Goal: Task Accomplishment & Management: Use online tool/utility

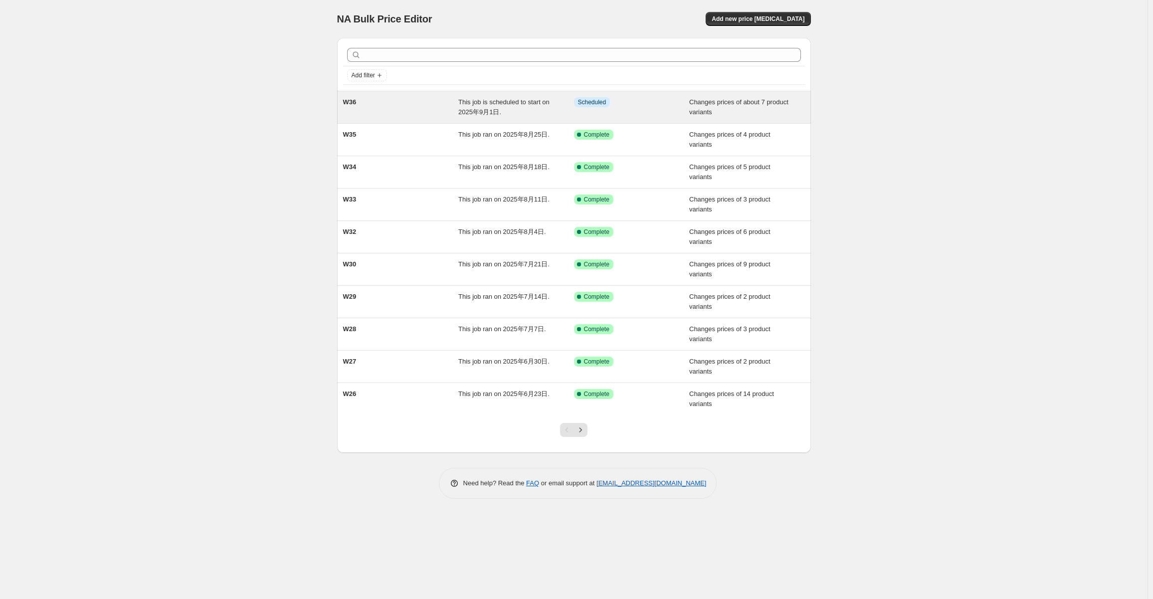
click at [693, 116] on span "Changes prices of about 7 product variants" at bounding box center [738, 106] width 99 height 17
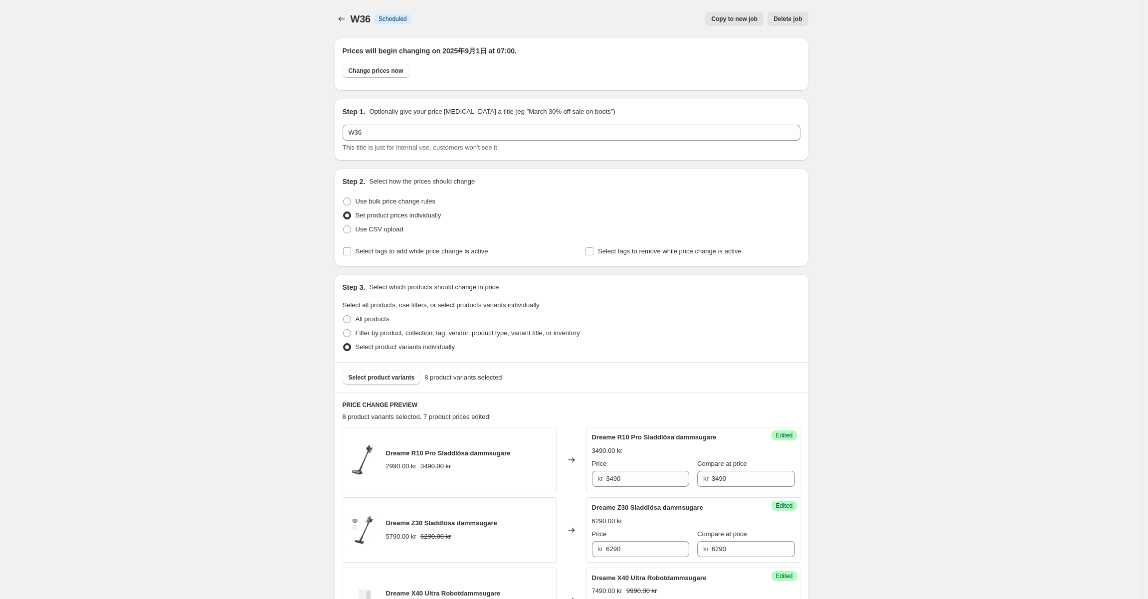
scroll to position [299, 0]
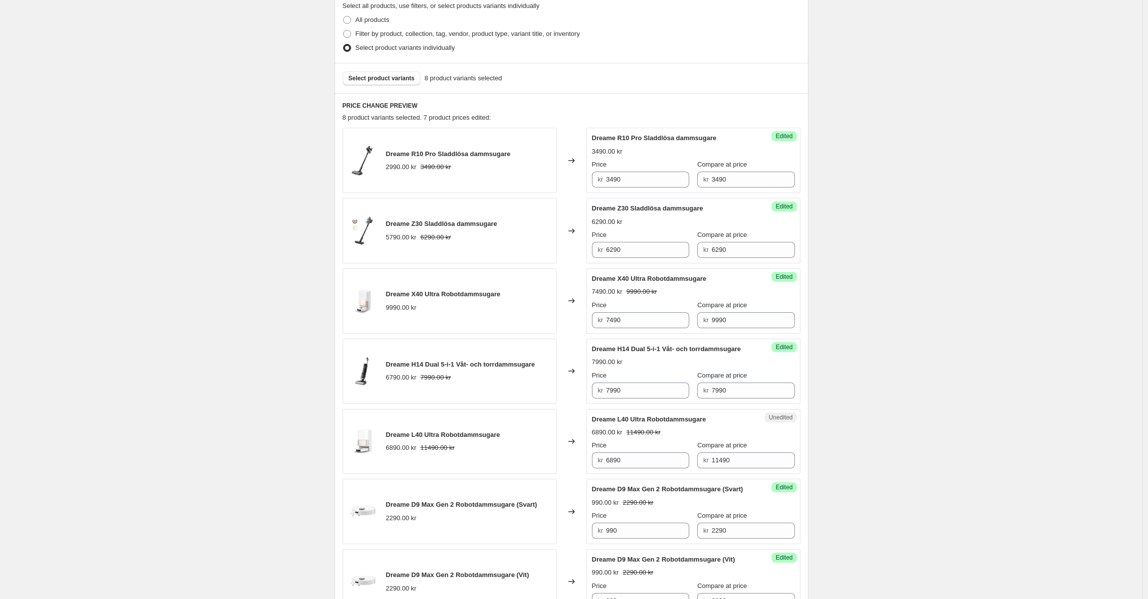
click at [387, 67] on div "Select product variants 8 product variants selected" at bounding box center [572, 78] width 474 height 30
click at [388, 76] on span "Select product variants" at bounding box center [382, 78] width 66 height 8
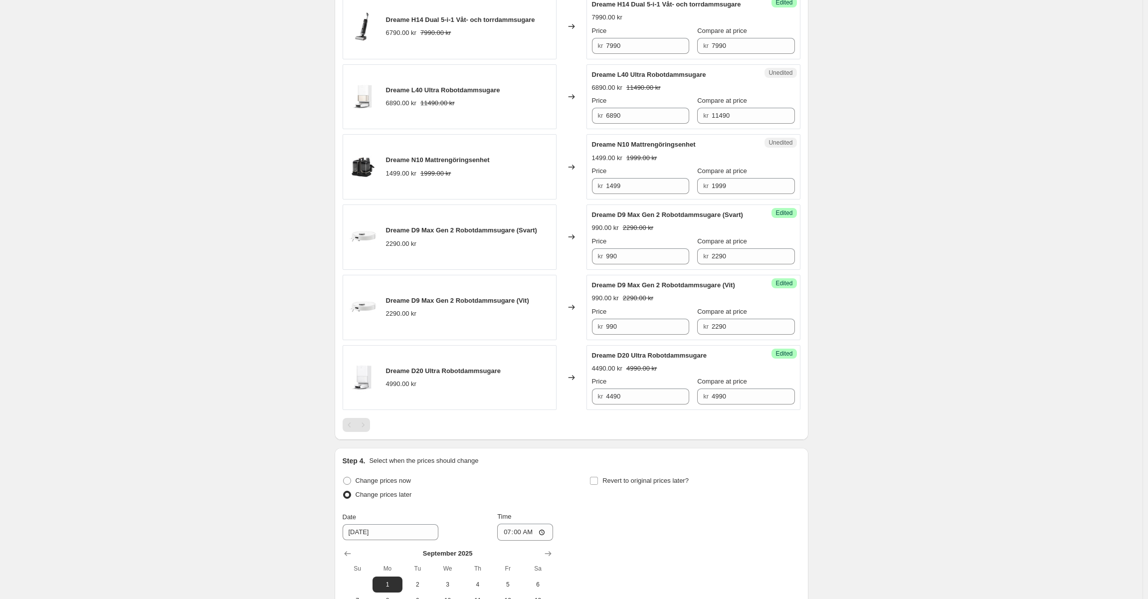
scroll to position [698, 0]
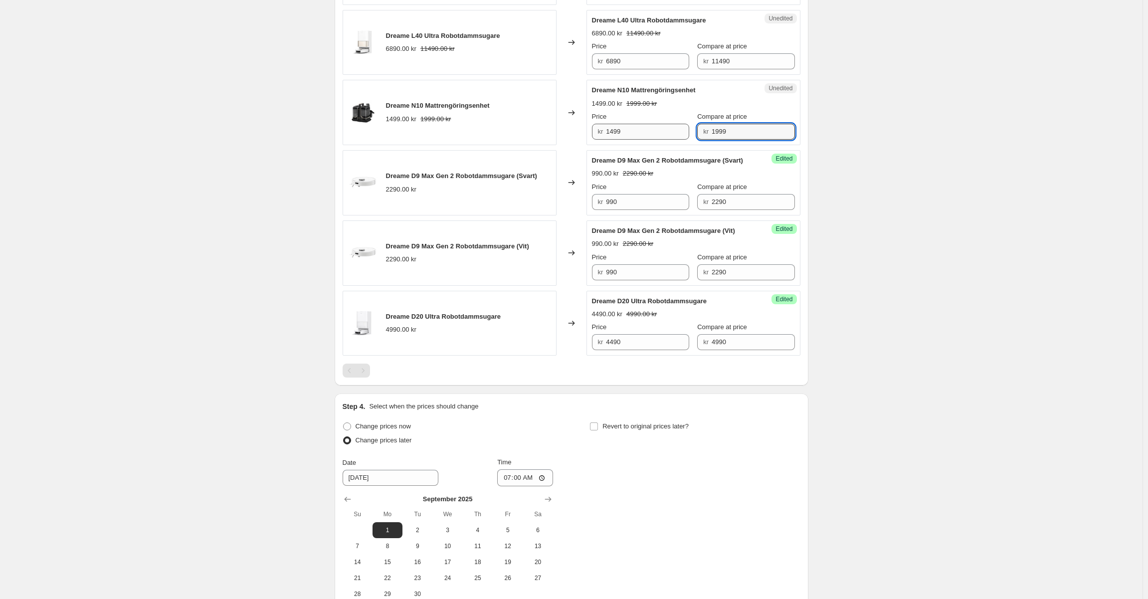
drag, startPoint x: 731, startPoint y: 143, endPoint x: 620, endPoint y: 141, distance: 111.2
click at [620, 140] on div "Price kr 1499 Compare at price kr 1999" at bounding box center [693, 126] width 203 height 28
click at [633, 140] on input "1499" at bounding box center [647, 132] width 83 height 16
paste input "9"
type input "1999"
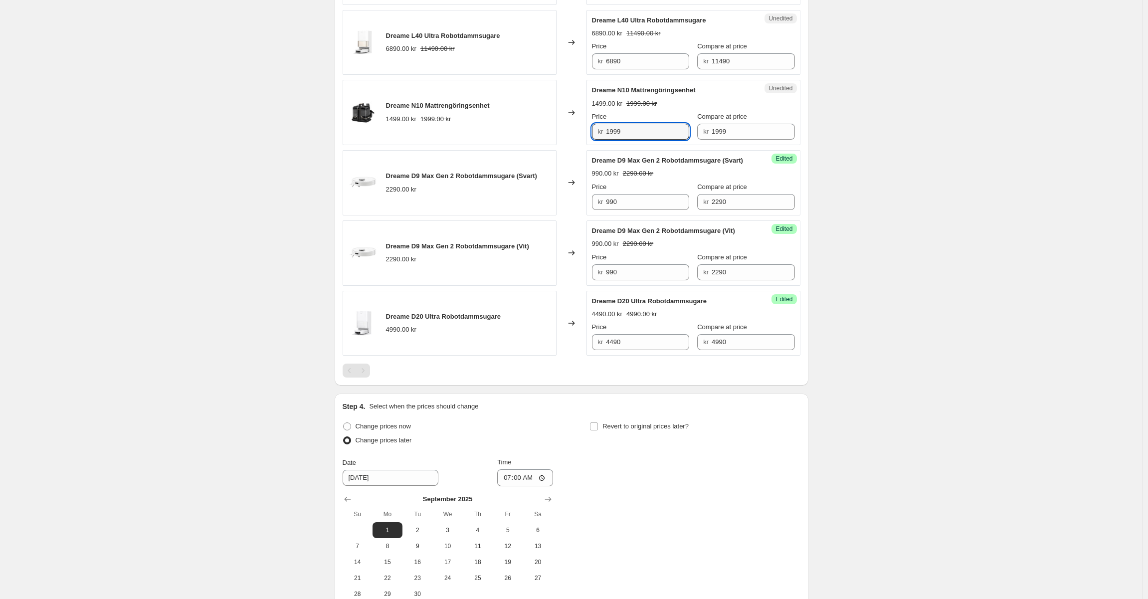
drag, startPoint x: 864, startPoint y: 140, endPoint x: 860, endPoint y: 149, distance: 9.8
click at [864, 140] on div "W36. This page is ready W36 Info Scheduled Copy to new job Delete job More acti…" at bounding box center [571, 6] width 1142 height 1409
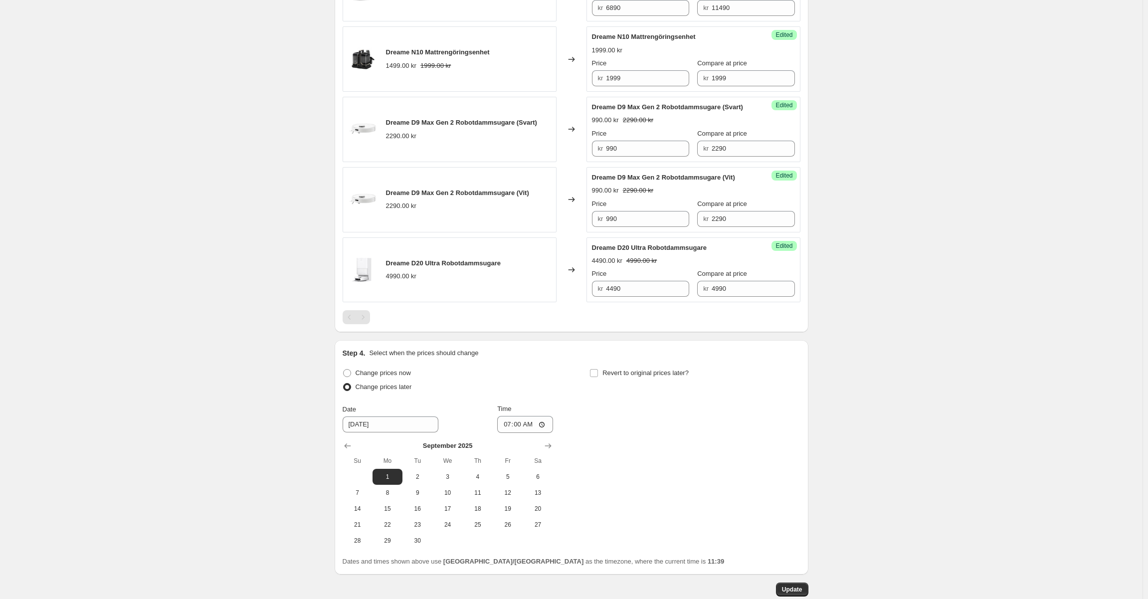
scroll to position [830, 0]
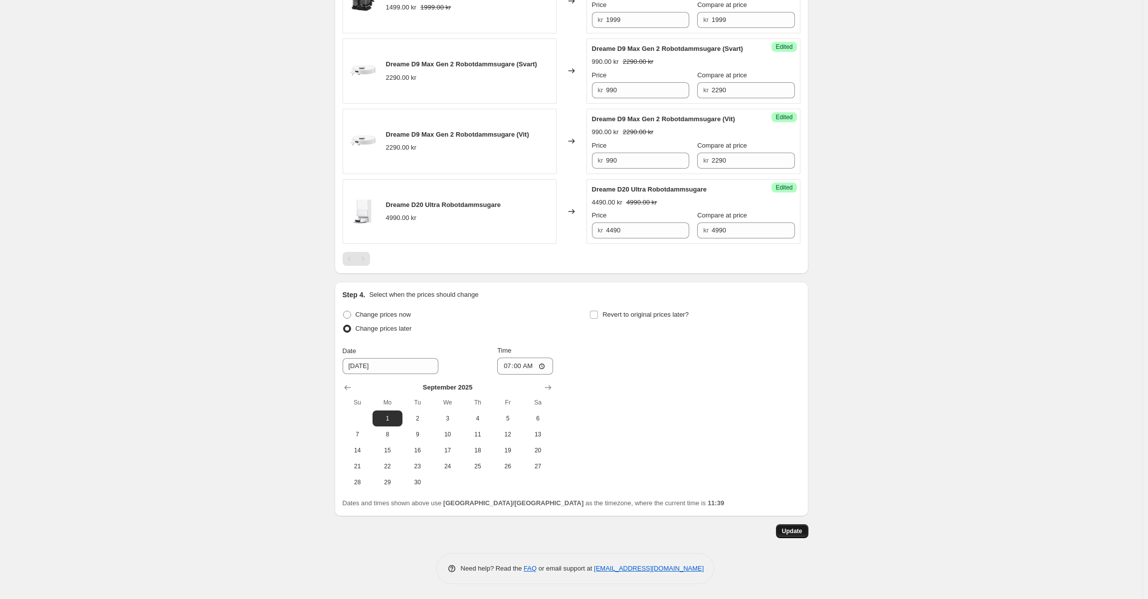
click at [790, 536] on button "Update" at bounding box center [792, 531] width 32 height 14
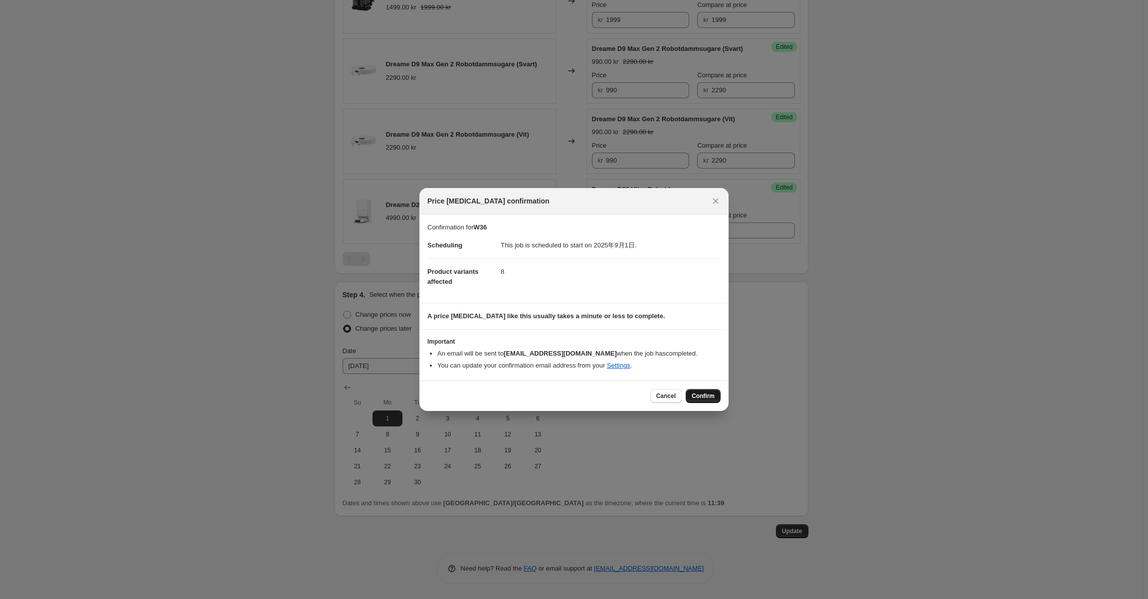
click at [700, 400] on button "Confirm" at bounding box center [703, 396] width 35 height 14
